Goal: Task Accomplishment & Management: Use online tool/utility

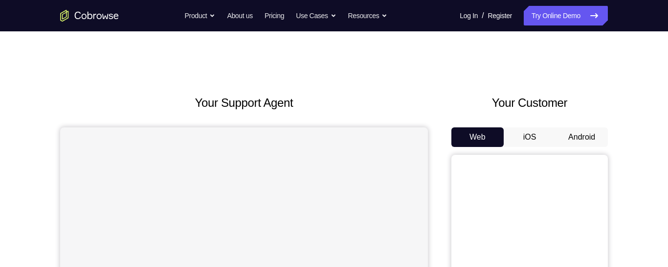
click at [580, 138] on button "Android" at bounding box center [582, 137] width 52 height 20
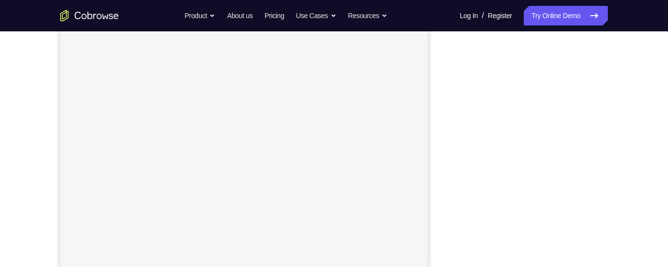
scroll to position [186, 0]
click at [593, 13] on icon at bounding box center [594, 16] width 12 height 12
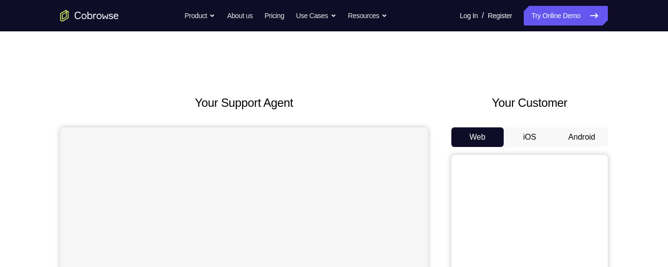
click at [571, 134] on button "Android" at bounding box center [582, 137] width 52 height 20
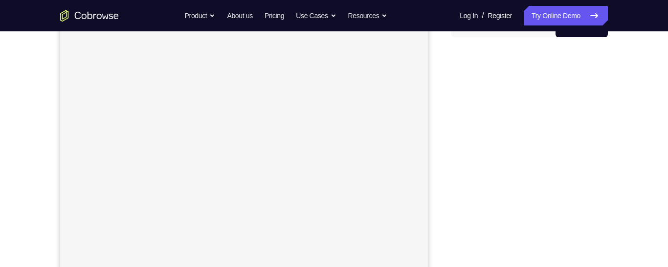
scroll to position [109, 0]
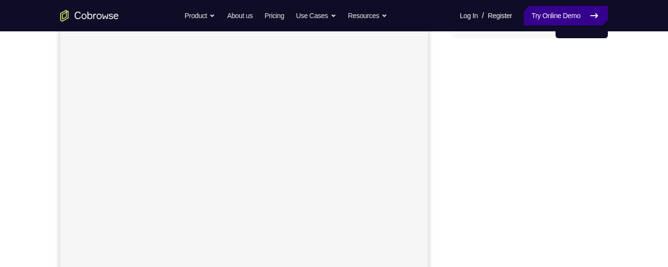
click at [545, 17] on link "Try Online Demo" at bounding box center [566, 16] width 84 height 20
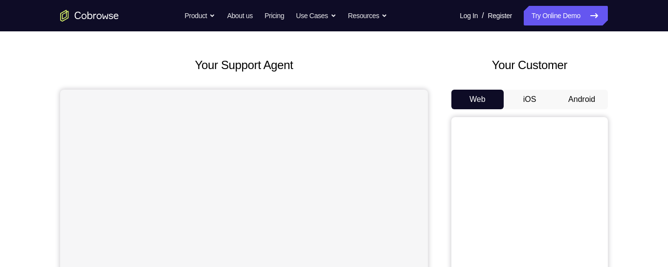
scroll to position [38, 0]
click at [578, 99] on button "Android" at bounding box center [582, 99] width 52 height 20
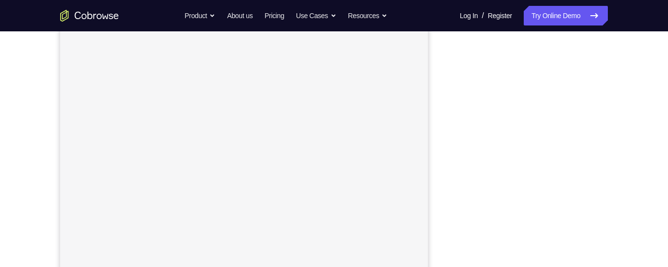
scroll to position [146, 0]
